Goal: Find specific page/section: Find specific page/section

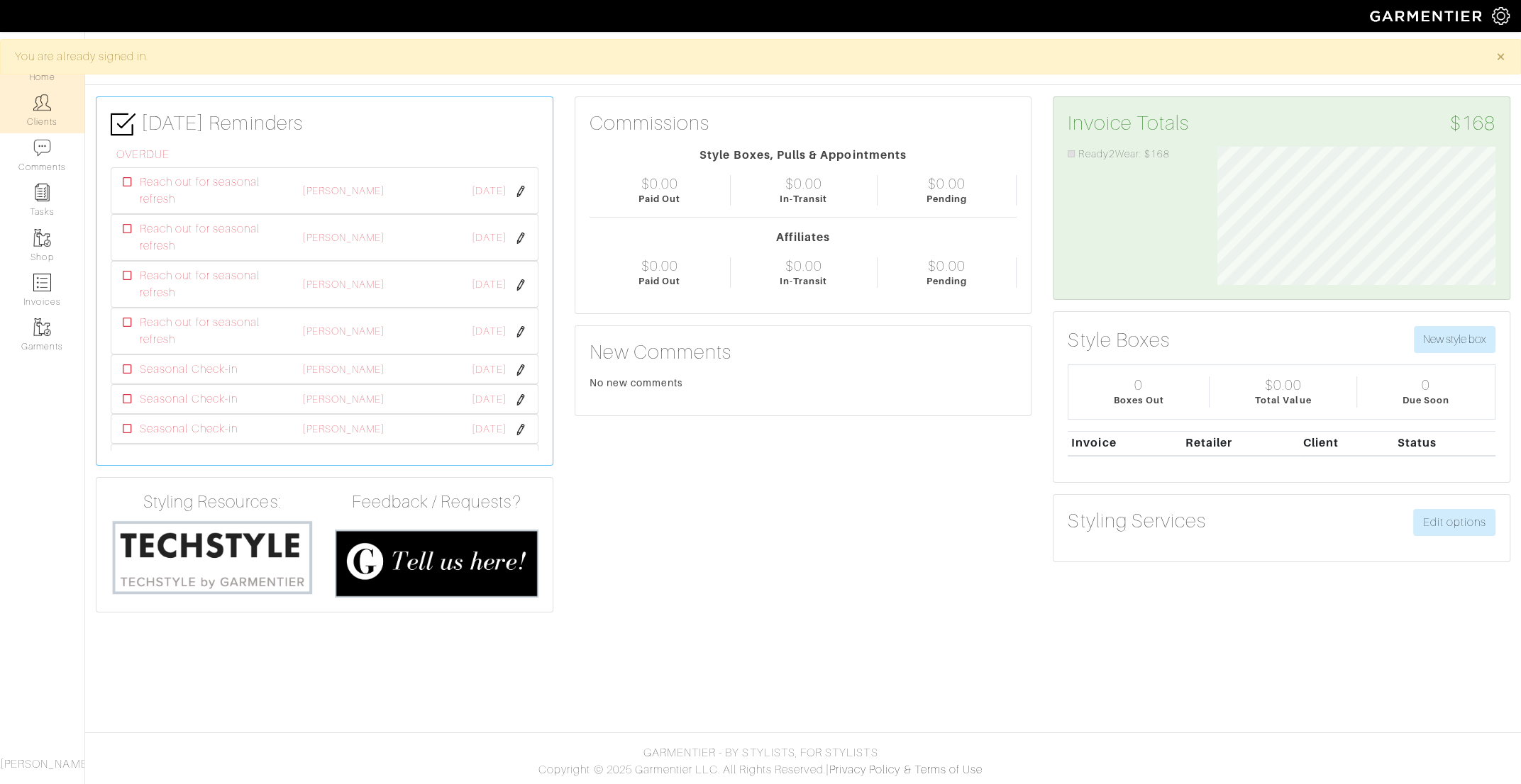
scroll to position [138, 299]
click at [44, 104] on img at bounding box center [42, 102] width 18 height 18
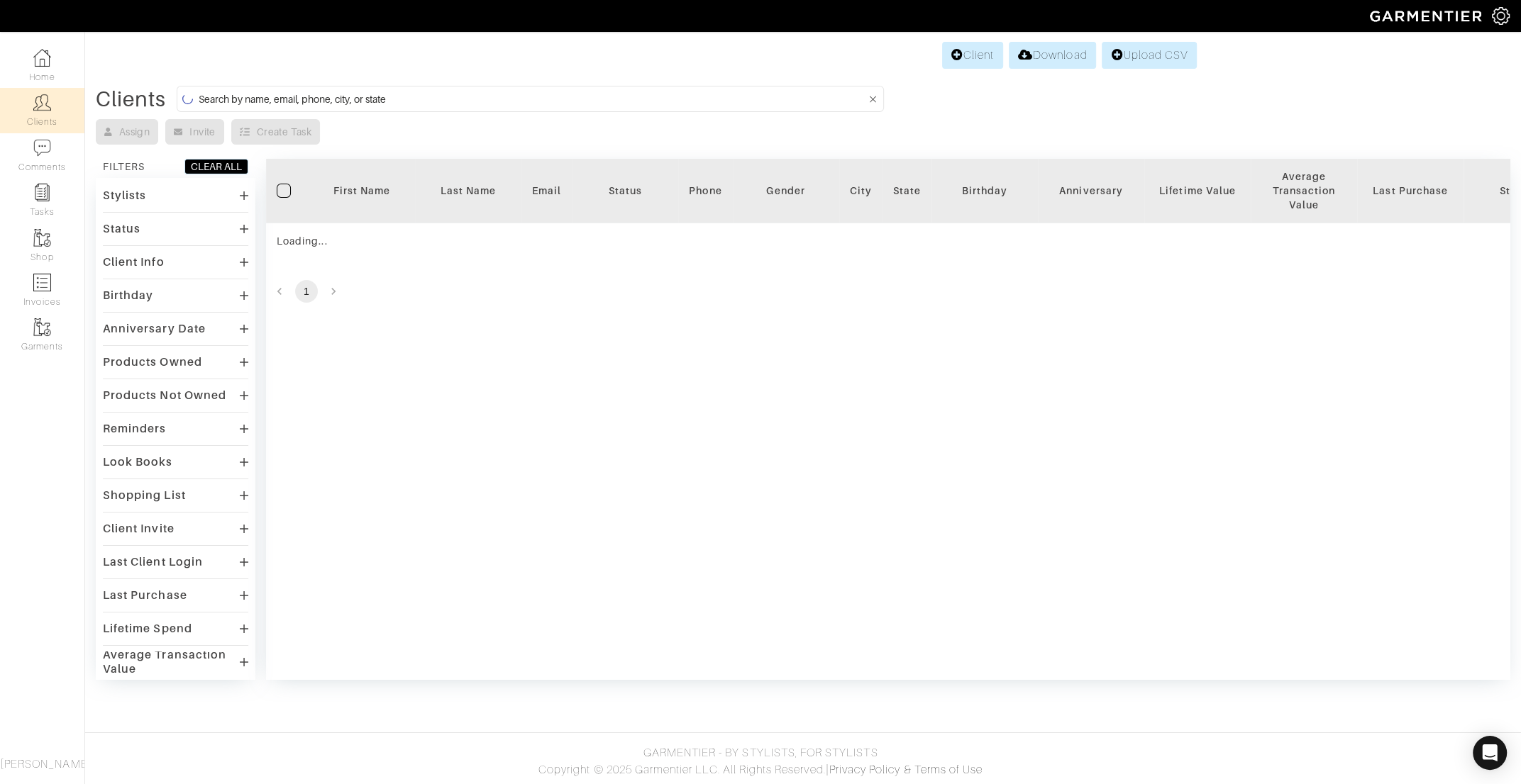
click at [386, 96] on input at bounding box center [532, 99] width 668 height 18
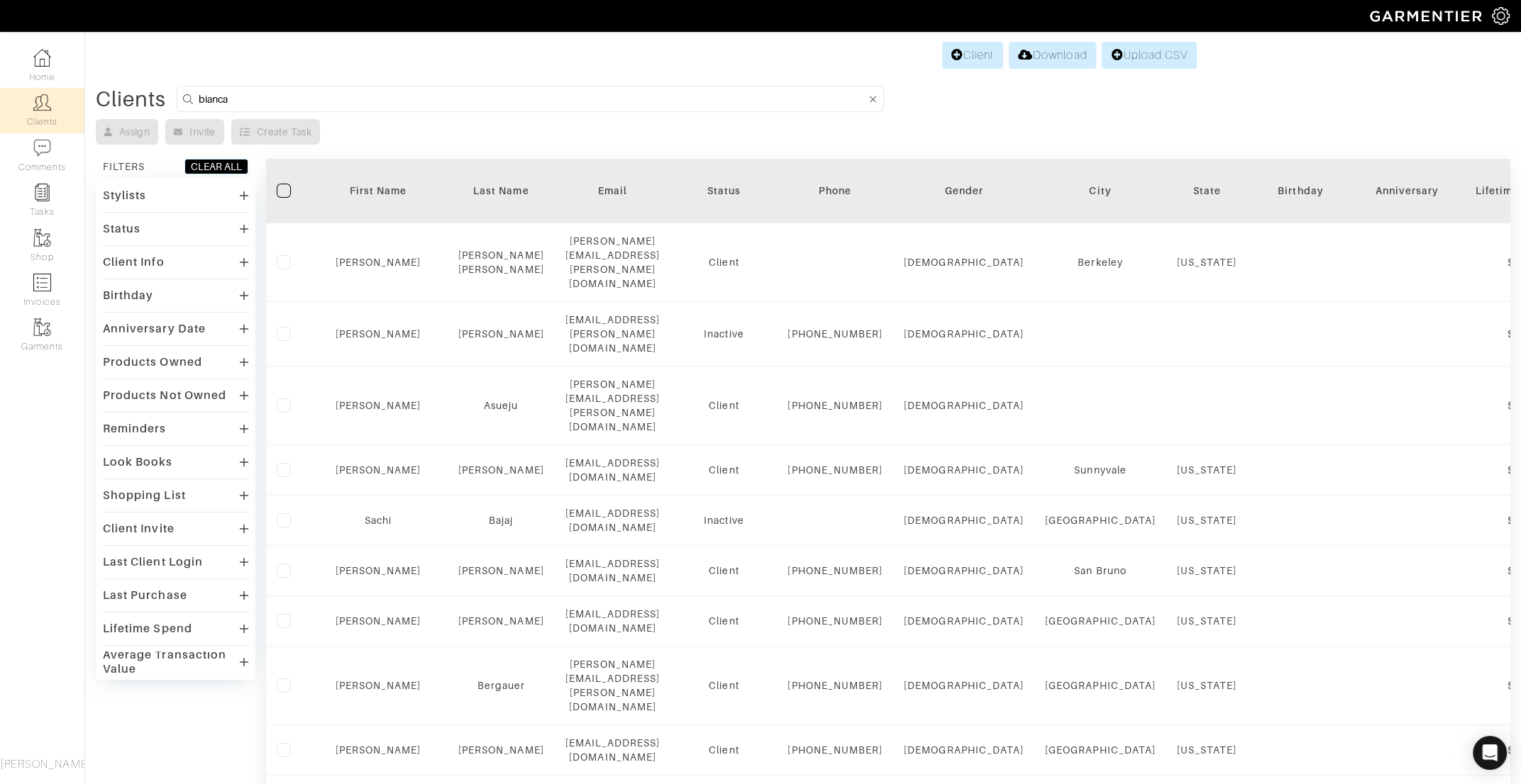
type input "bianca"
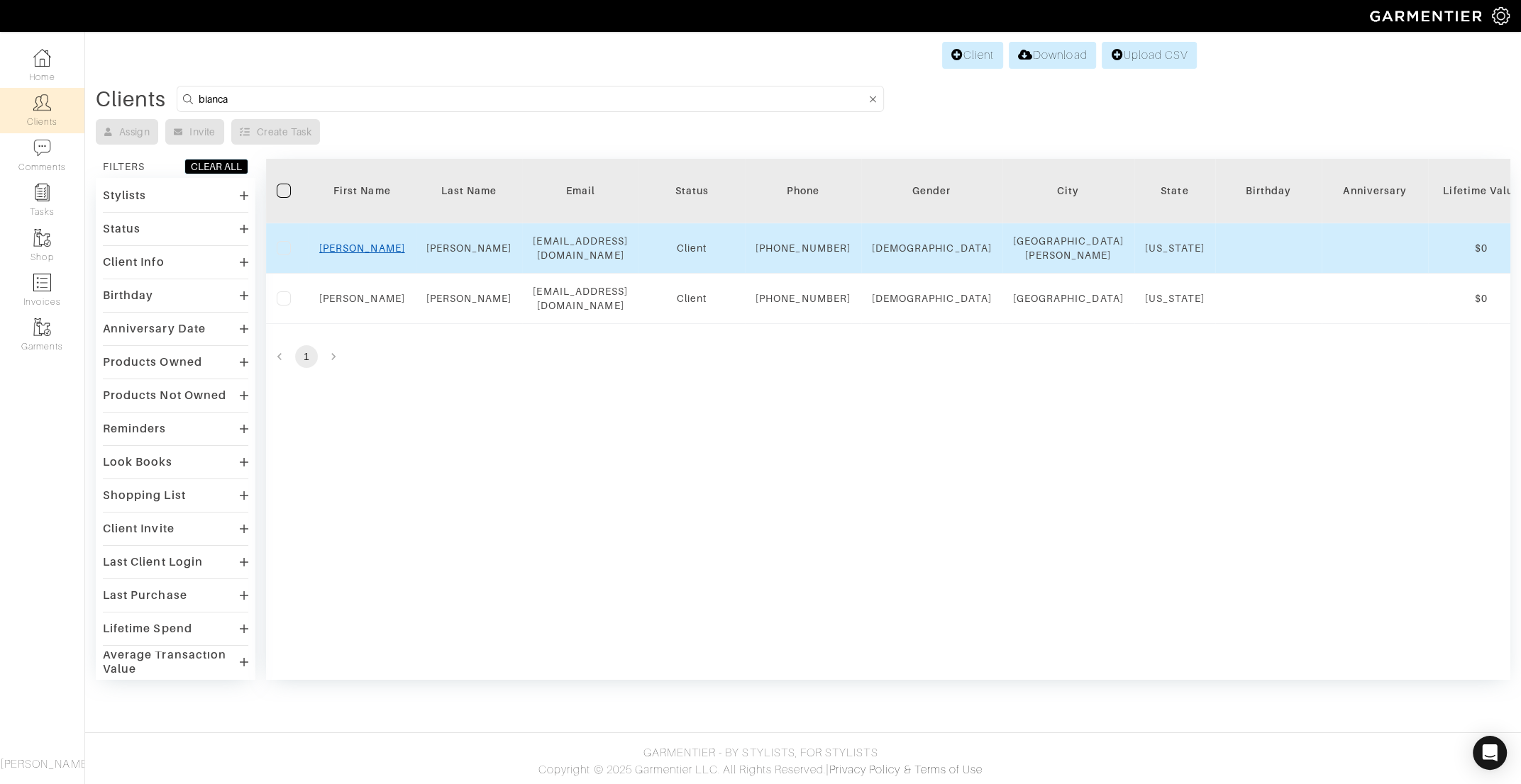
click at [364, 254] on link "Bianca" at bounding box center [362, 248] width 86 height 11
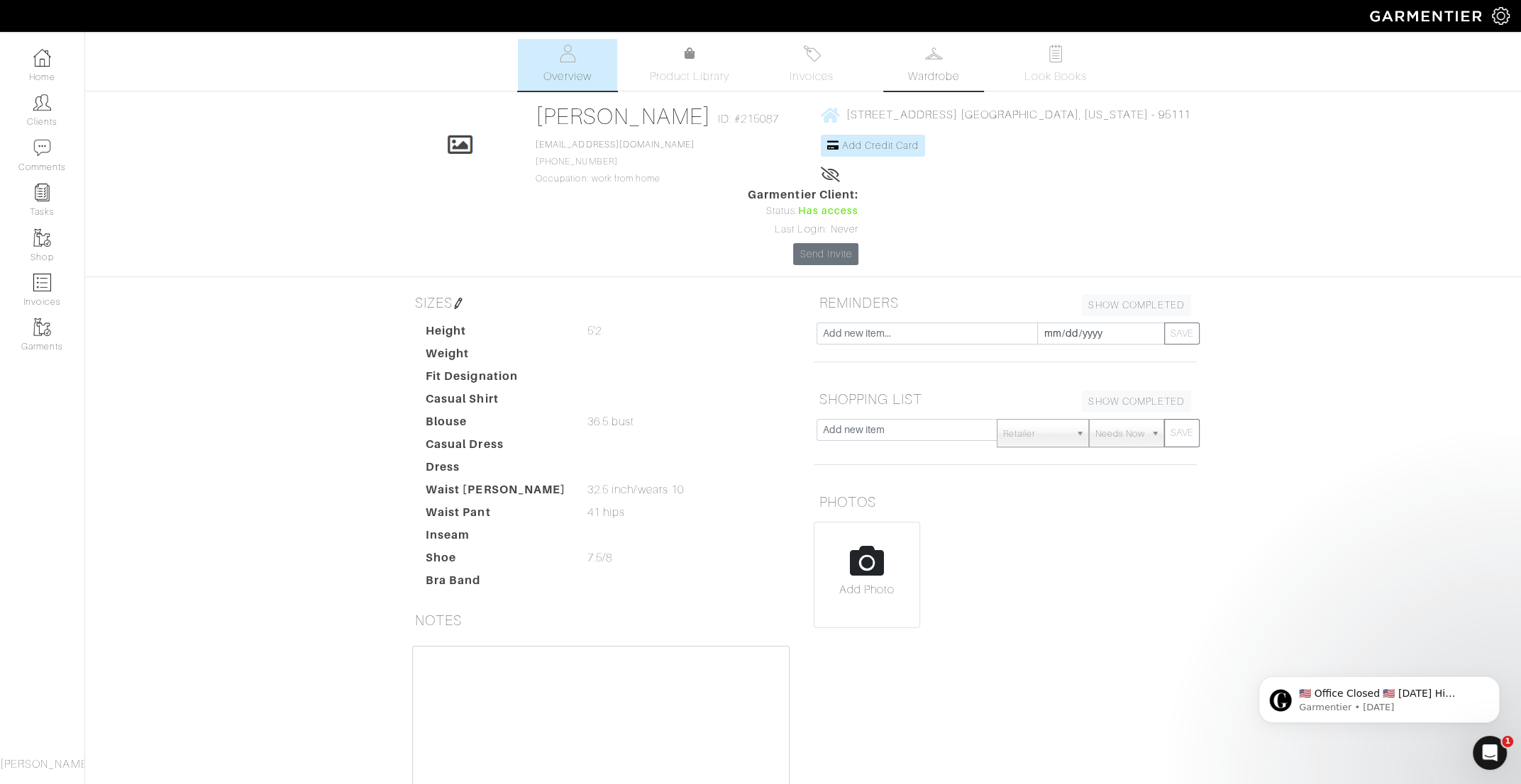
click at [943, 79] on span "Wardrobe" at bounding box center [933, 76] width 51 height 17
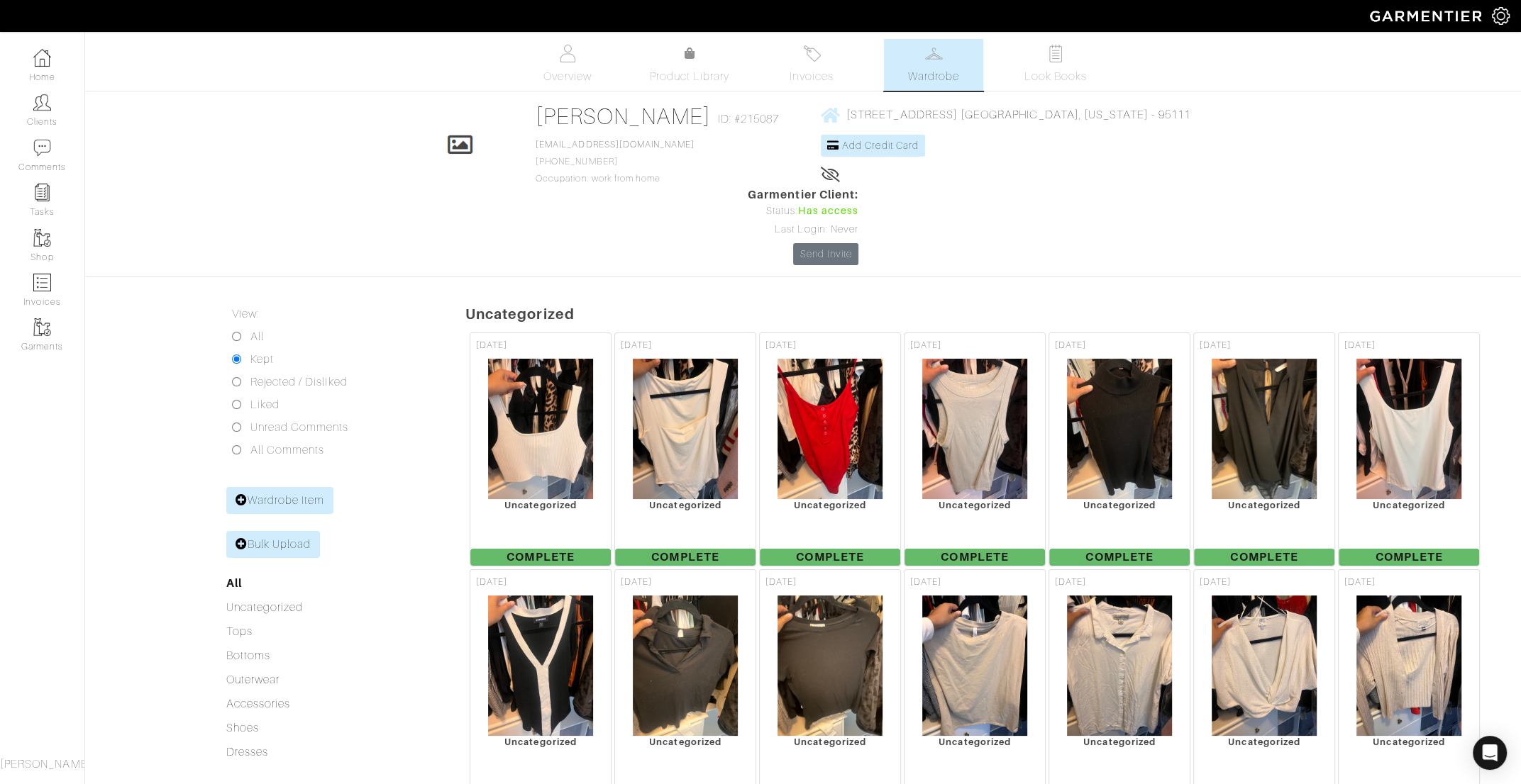
click at [240, 332] on input "All" at bounding box center [236, 336] width 9 height 9
radio input "true"
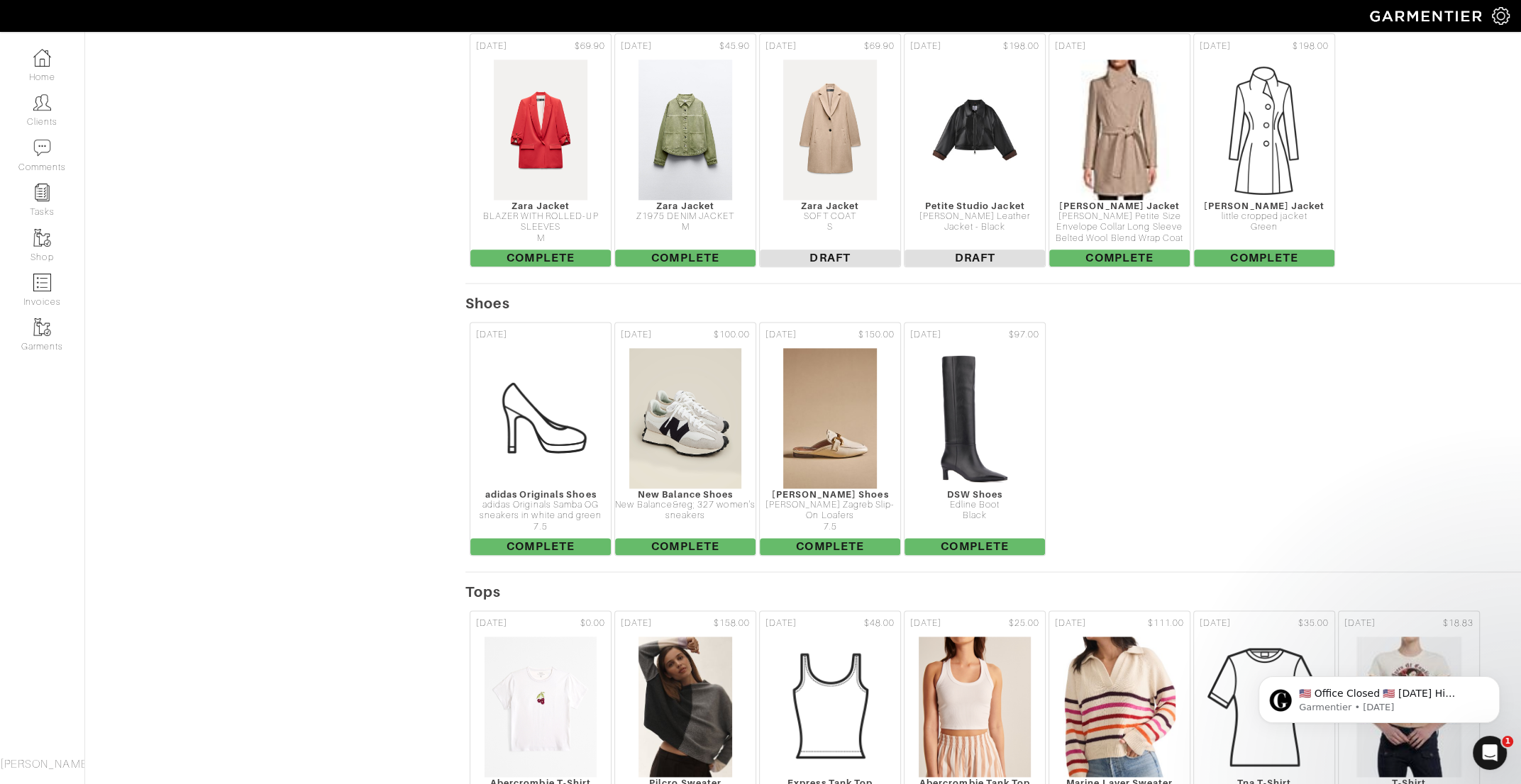
scroll to position [1882, 0]
